Goal: Task Accomplishment & Management: Use online tool/utility

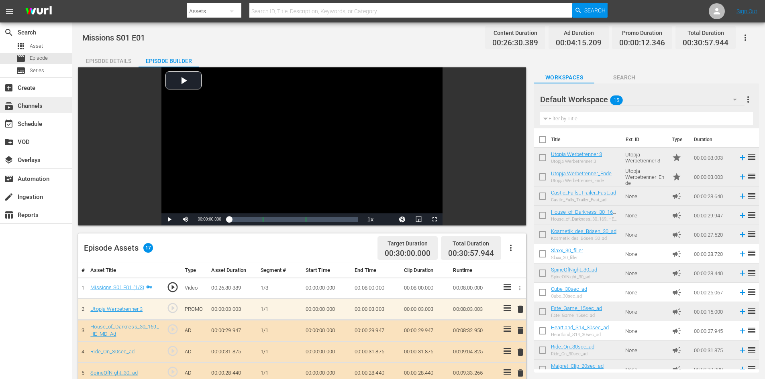
click at [47, 111] on div "subscriptions Channels" at bounding box center [36, 105] width 72 height 16
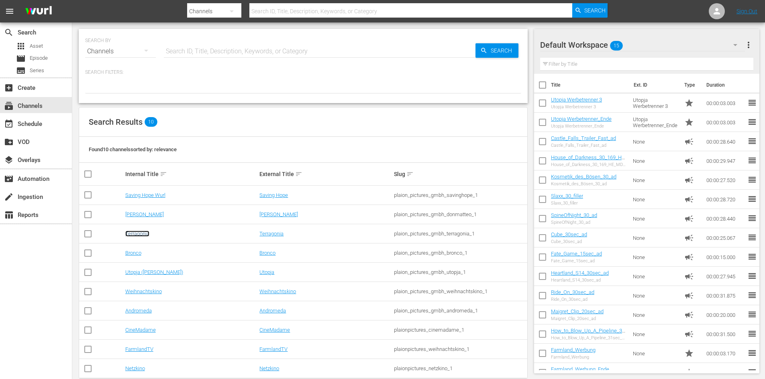
click at [142, 233] on link "Terragonia" at bounding box center [137, 234] width 24 height 6
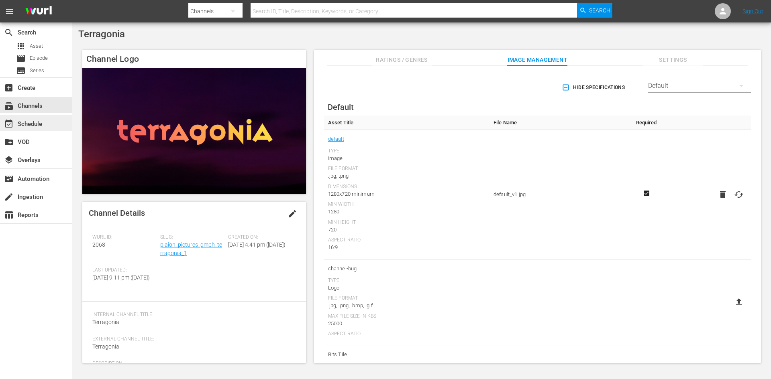
click at [24, 124] on div "event_available Schedule" at bounding box center [22, 122] width 45 height 7
